Goal: Task Accomplishment & Management: Manage account settings

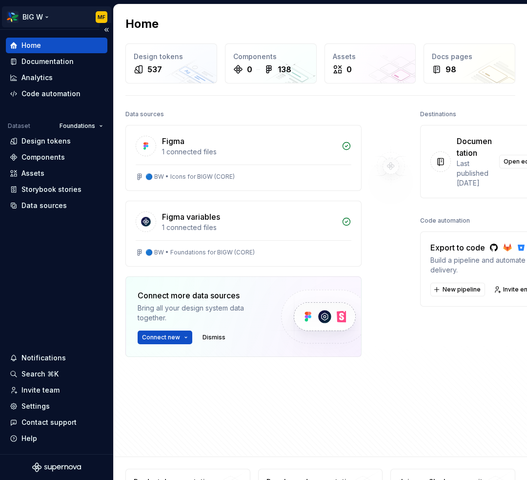
click at [102, 17] on html "BIG W MF Home Documentation Analytics Code automation Dataset Foundations Desig…" at bounding box center [263, 240] width 527 height 480
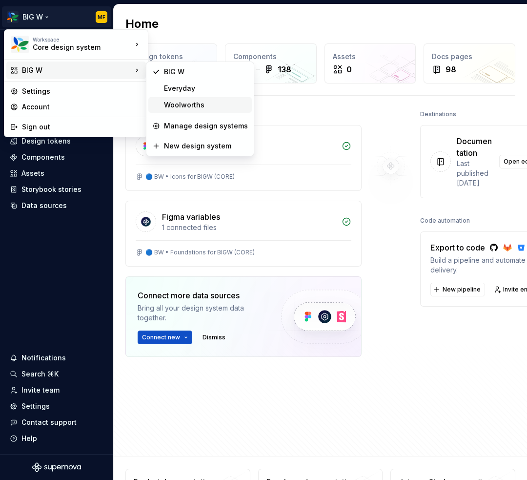
click at [171, 105] on div "Woolworths" at bounding box center [206, 105] width 84 height 10
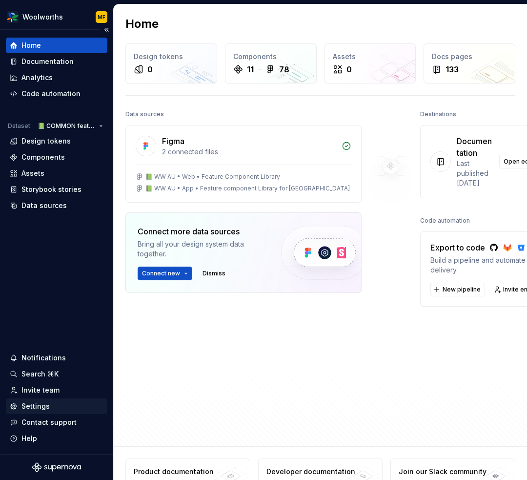
click at [32, 407] on div "Settings" at bounding box center [35, 406] width 28 height 10
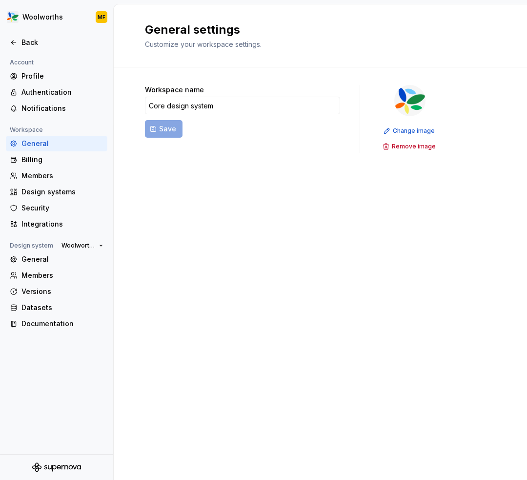
click at [189, 170] on div "Workspace name Core design system Save Change image Remove image" at bounding box center [320, 128] width 351 height 123
click at [50, 95] on div "Authentication" at bounding box center [62, 92] width 82 height 10
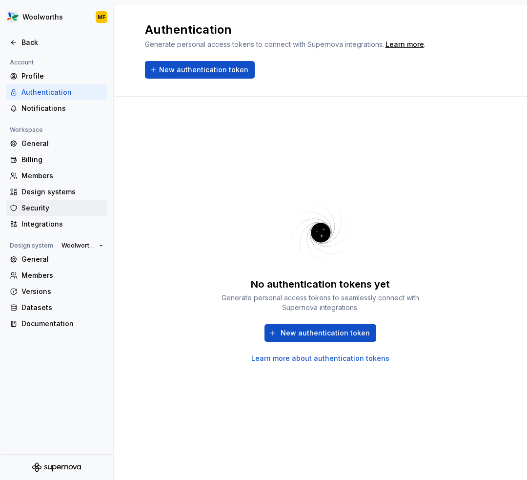
click at [36, 209] on div "Security" at bounding box center [62, 208] width 82 height 10
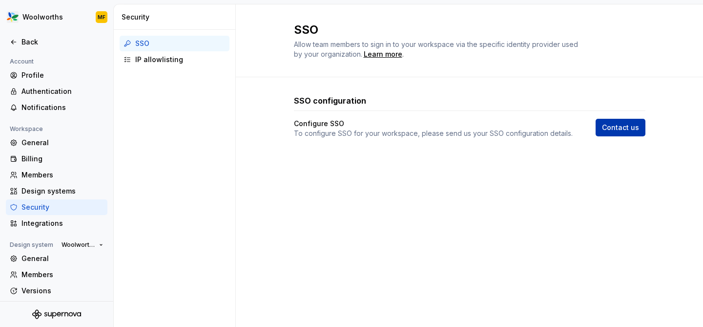
click at [527, 129] on span "Contact us" at bounding box center [620, 128] width 37 height 10
click at [394, 54] on div "Learn more" at bounding box center [383, 54] width 39 height 10
